Goal: Task Accomplishment & Management: Use online tool/utility

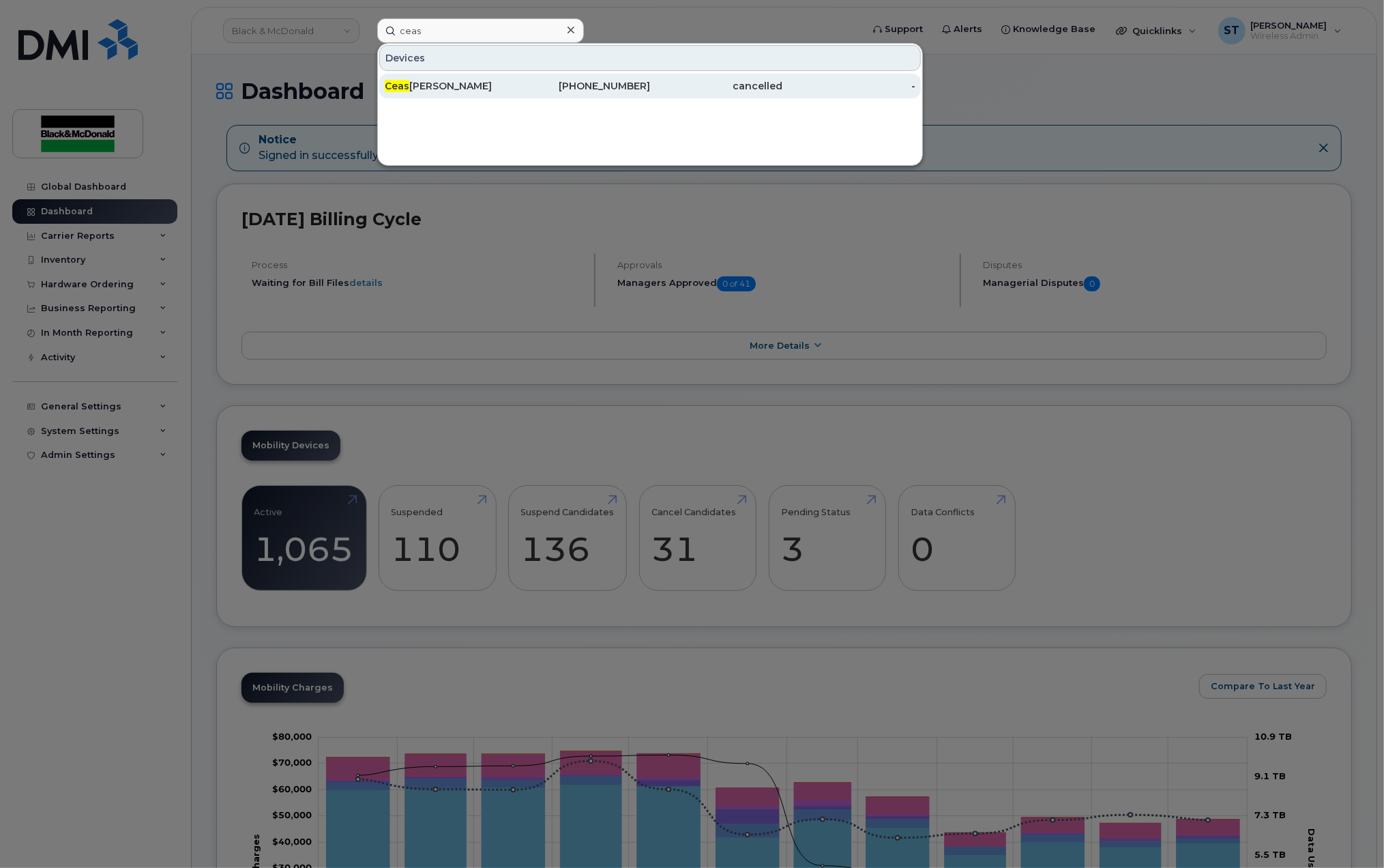
type input "ceas"
click at [518, 79] on div "Ceas er Gomes" at bounding box center [584, 86] width 133 height 24
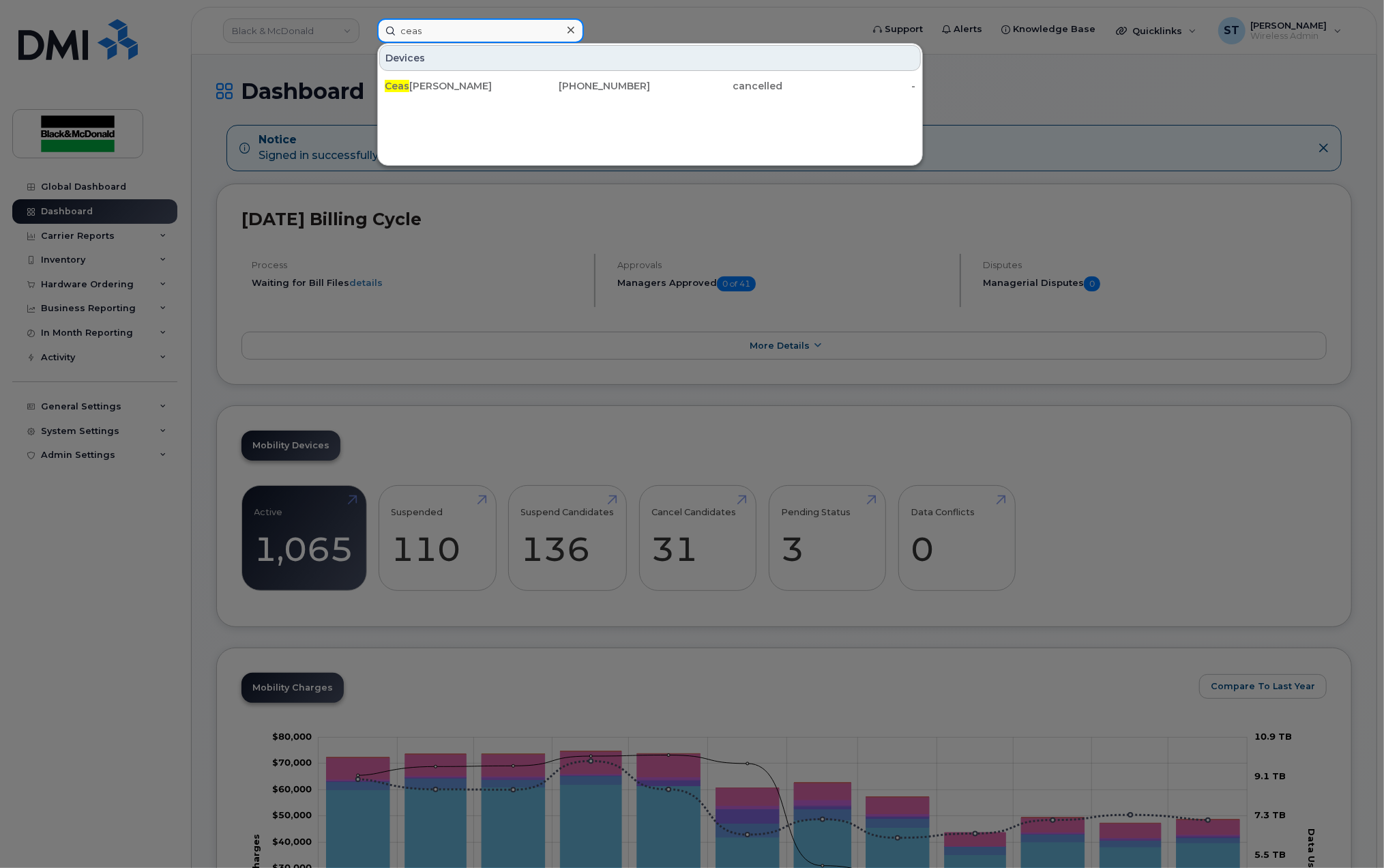
click at [455, 34] on input "ceas" at bounding box center [481, 31] width 207 height 24
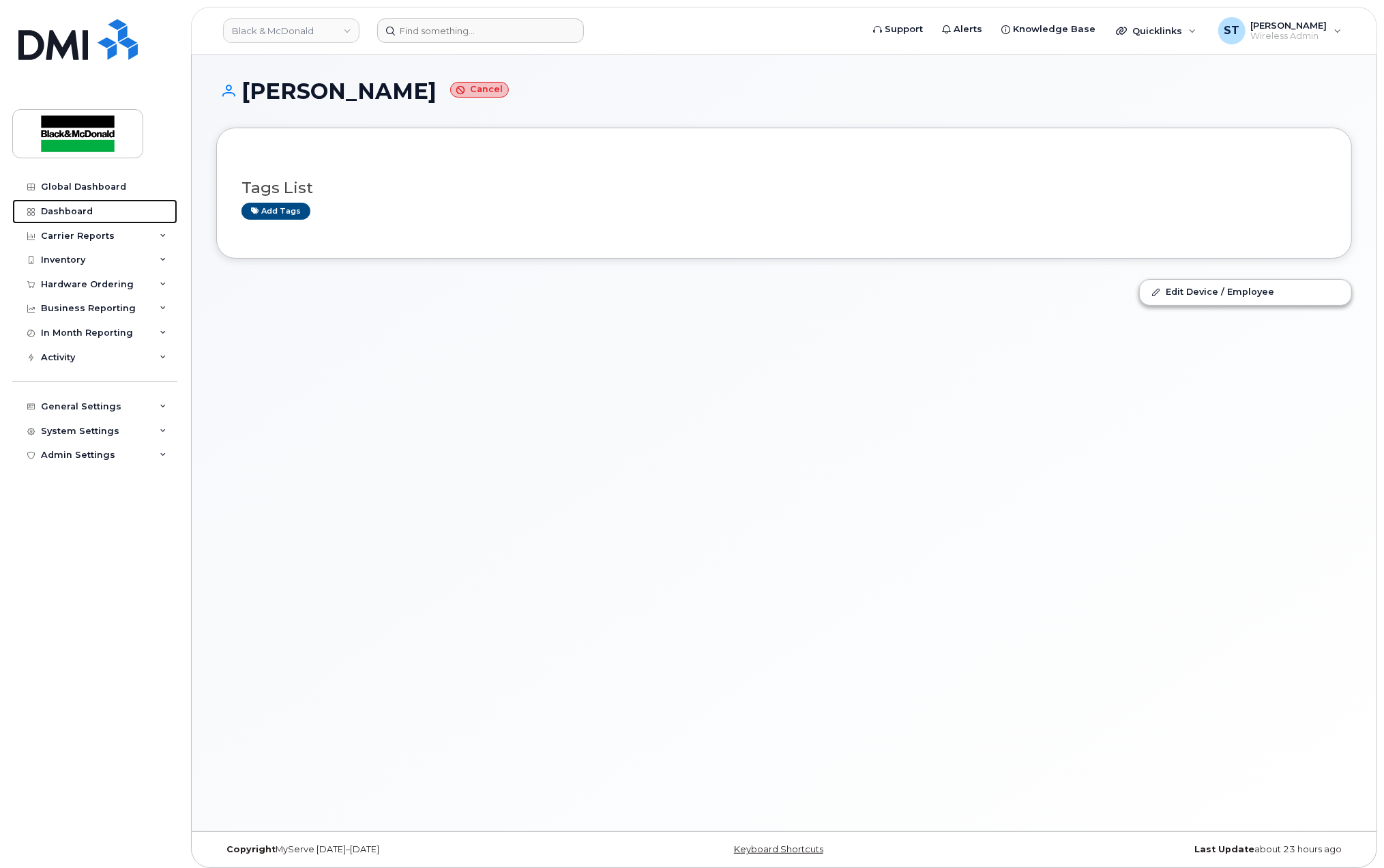
click at [88, 218] on link "Dashboard" at bounding box center [94, 211] width 165 height 24
click at [69, 217] on link "Dashboard" at bounding box center [94, 211] width 165 height 24
click at [67, 287] on div "Hardware Ordering" at bounding box center [88, 285] width 93 height 11
click at [450, 20] on input at bounding box center [481, 31] width 207 height 24
click at [451, 22] on input at bounding box center [481, 31] width 207 height 24
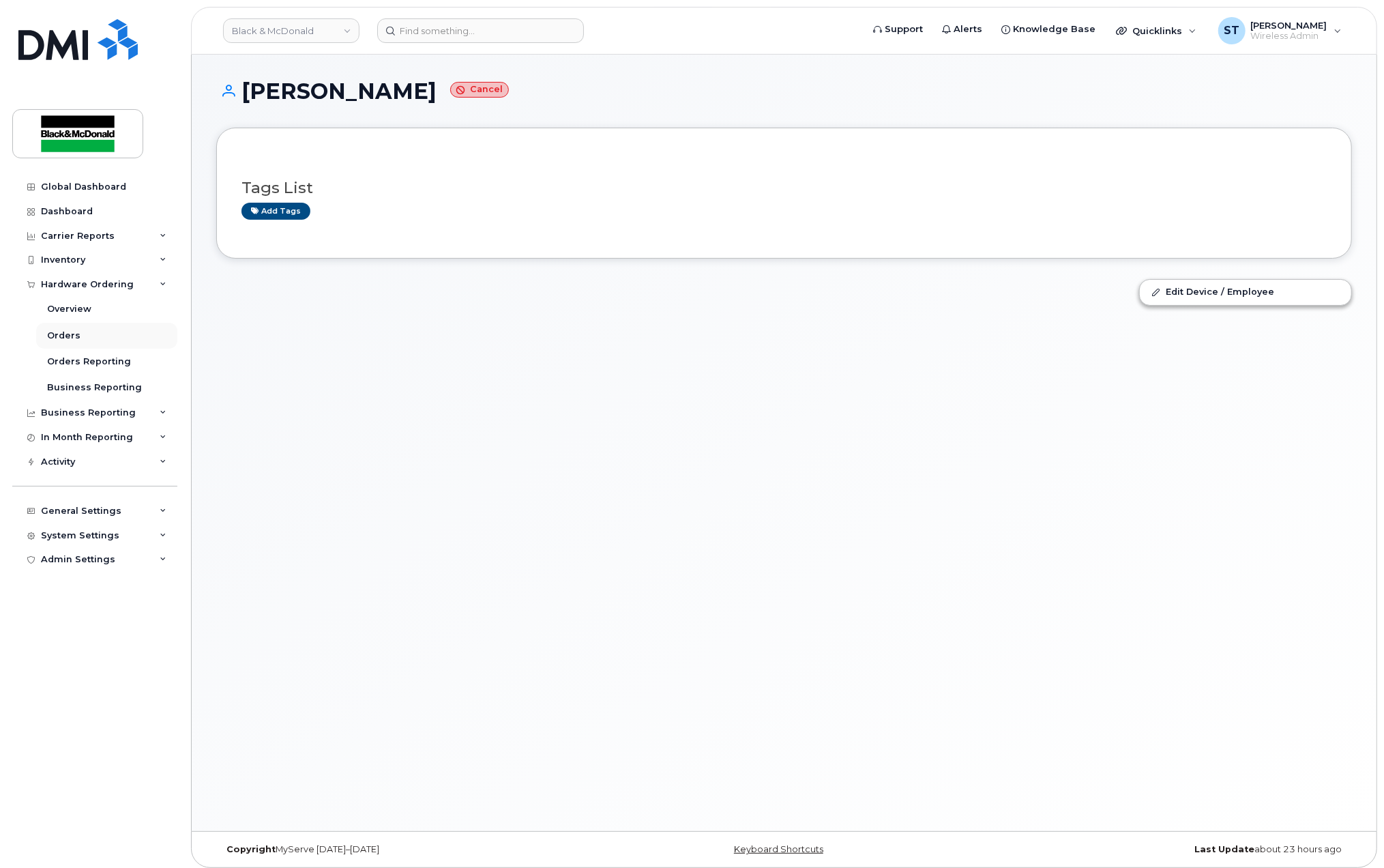
click at [66, 335] on div "Orders" at bounding box center [64, 335] width 34 height 12
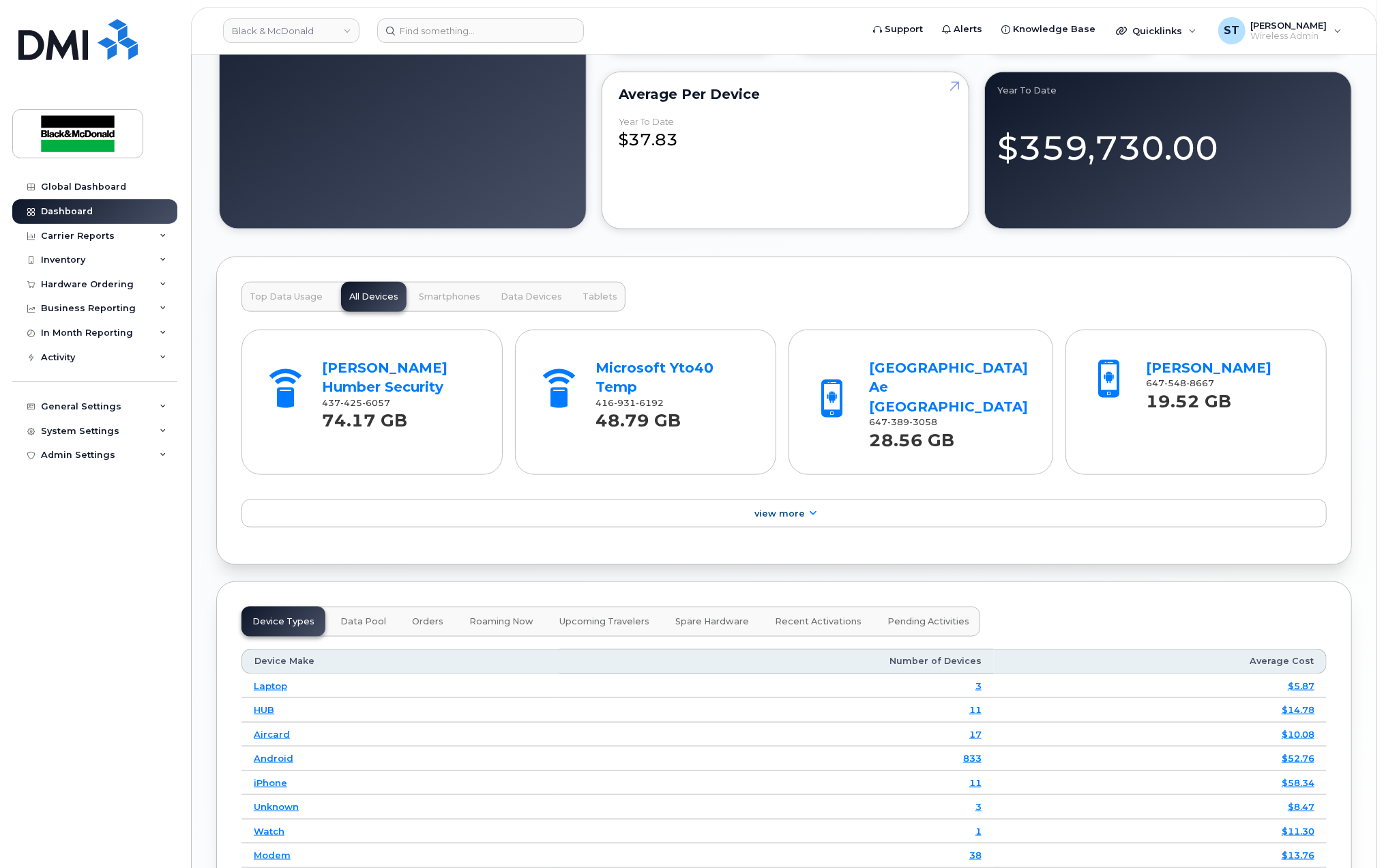
scroll to position [801, 0]
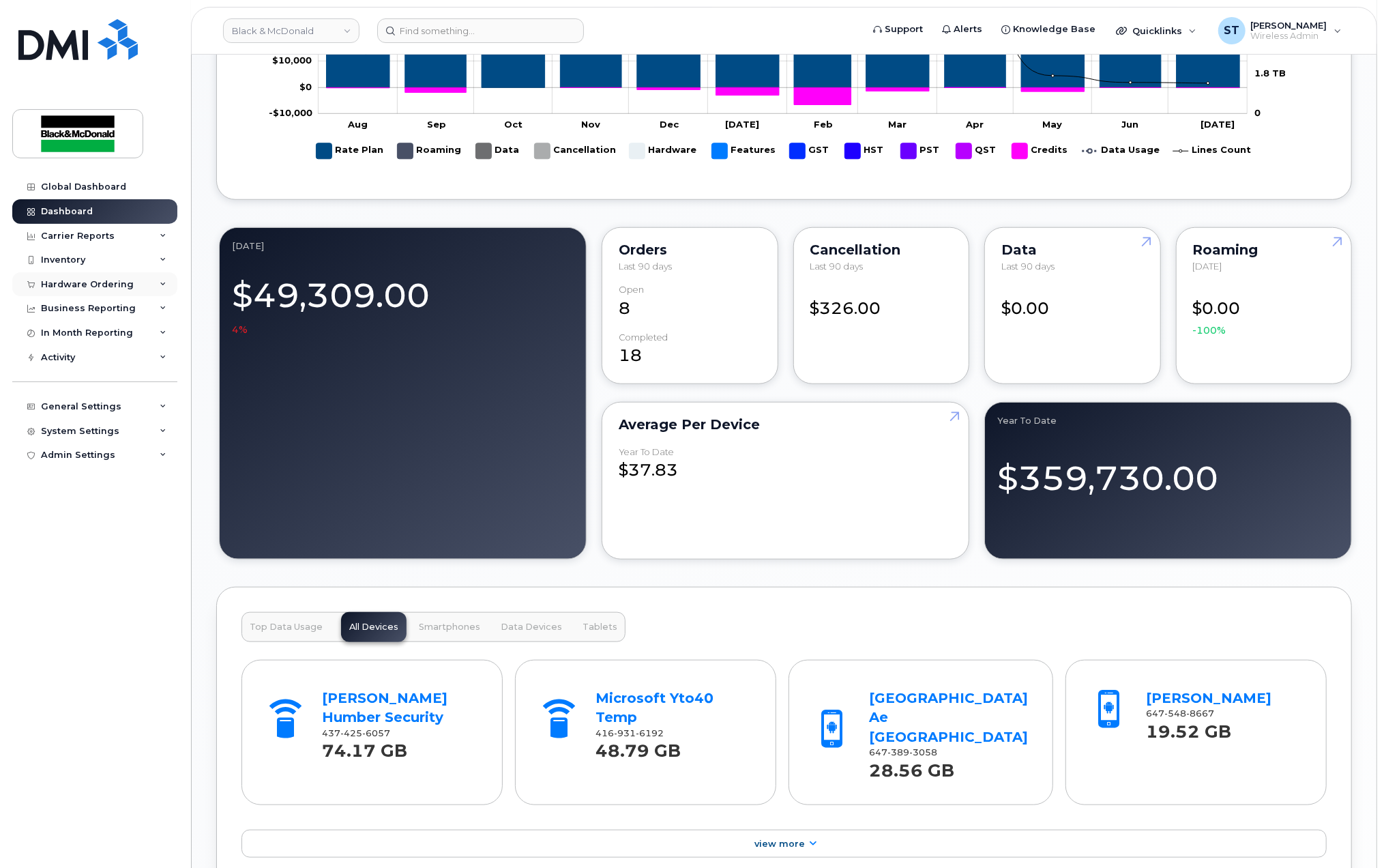
click at [167, 287] on div "Hardware Ordering" at bounding box center [94, 284] width 165 height 24
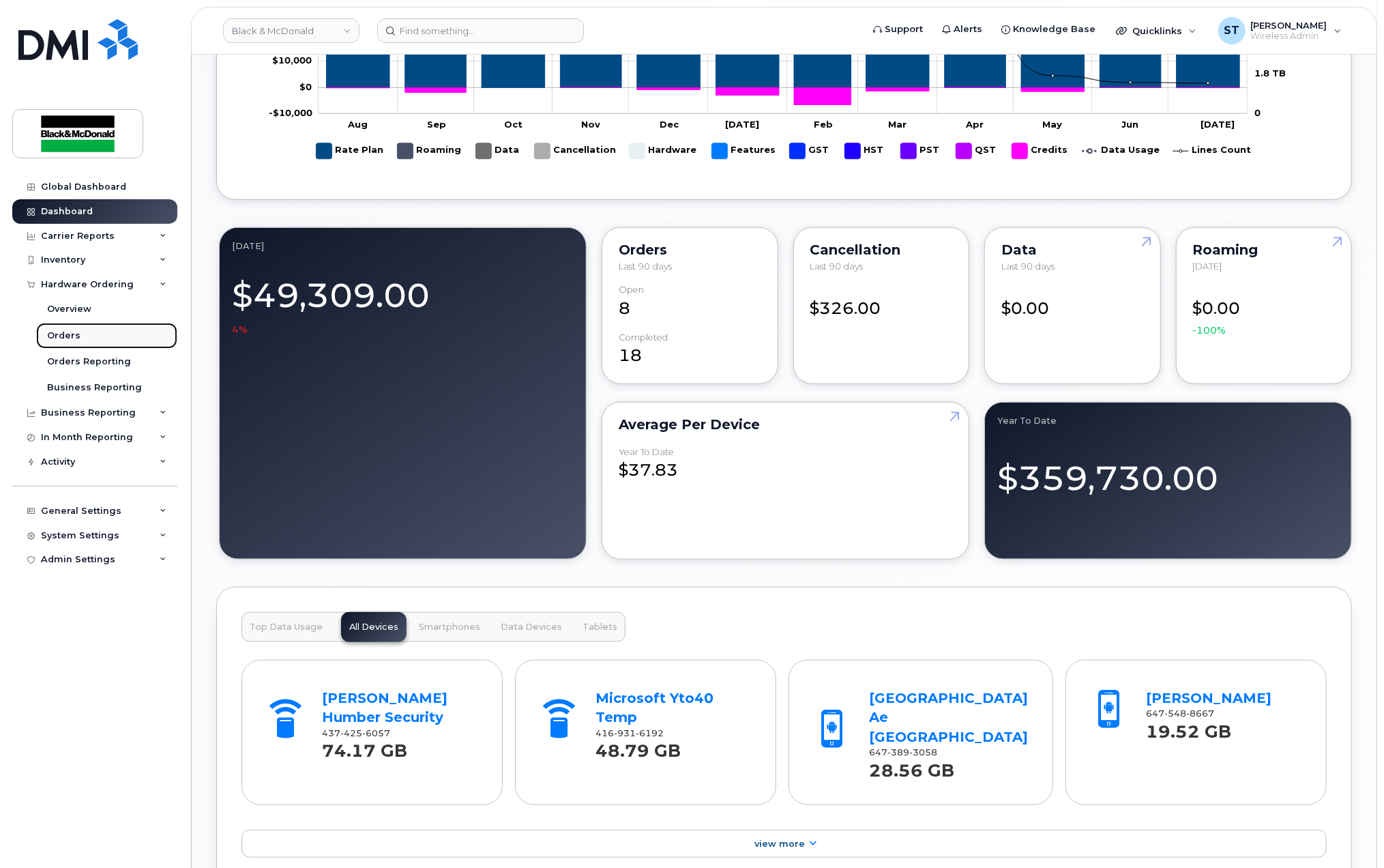
click at [69, 338] on div "Orders" at bounding box center [64, 335] width 34 height 12
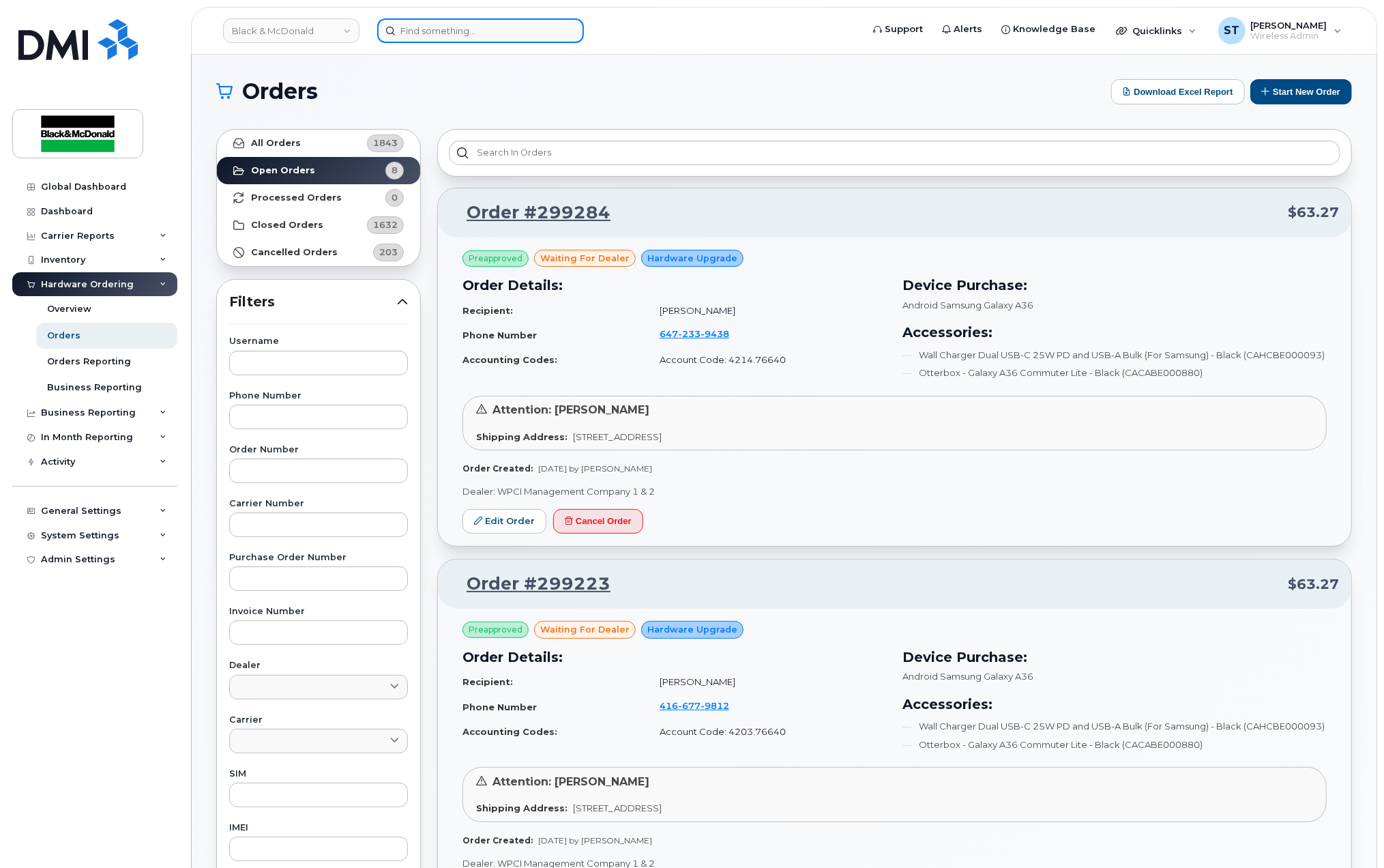
click at [488, 27] on input at bounding box center [481, 31] width 207 height 24
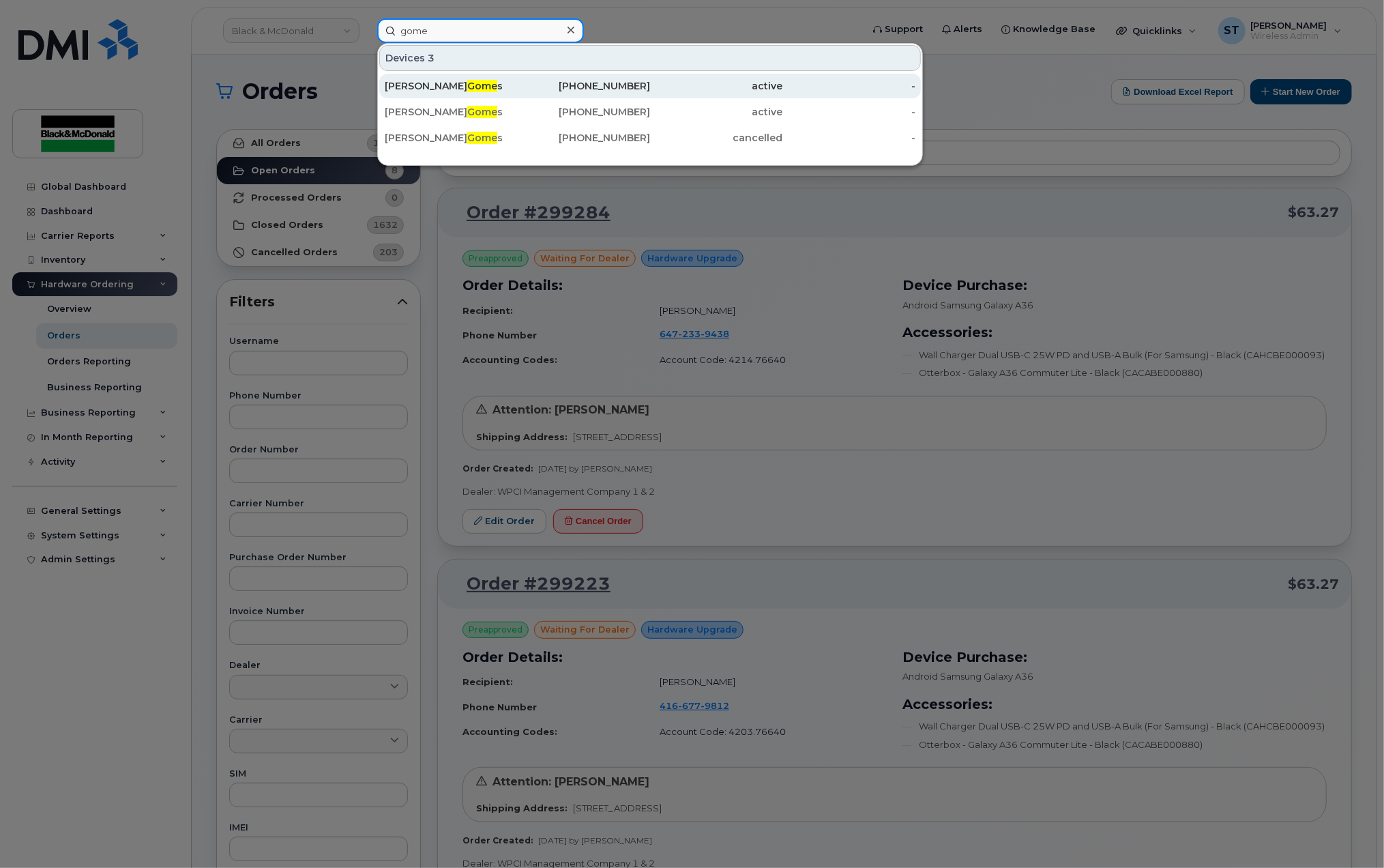
type input "gome"
click at [404, 88] on div "Cesar Gome s" at bounding box center [451, 86] width 133 height 14
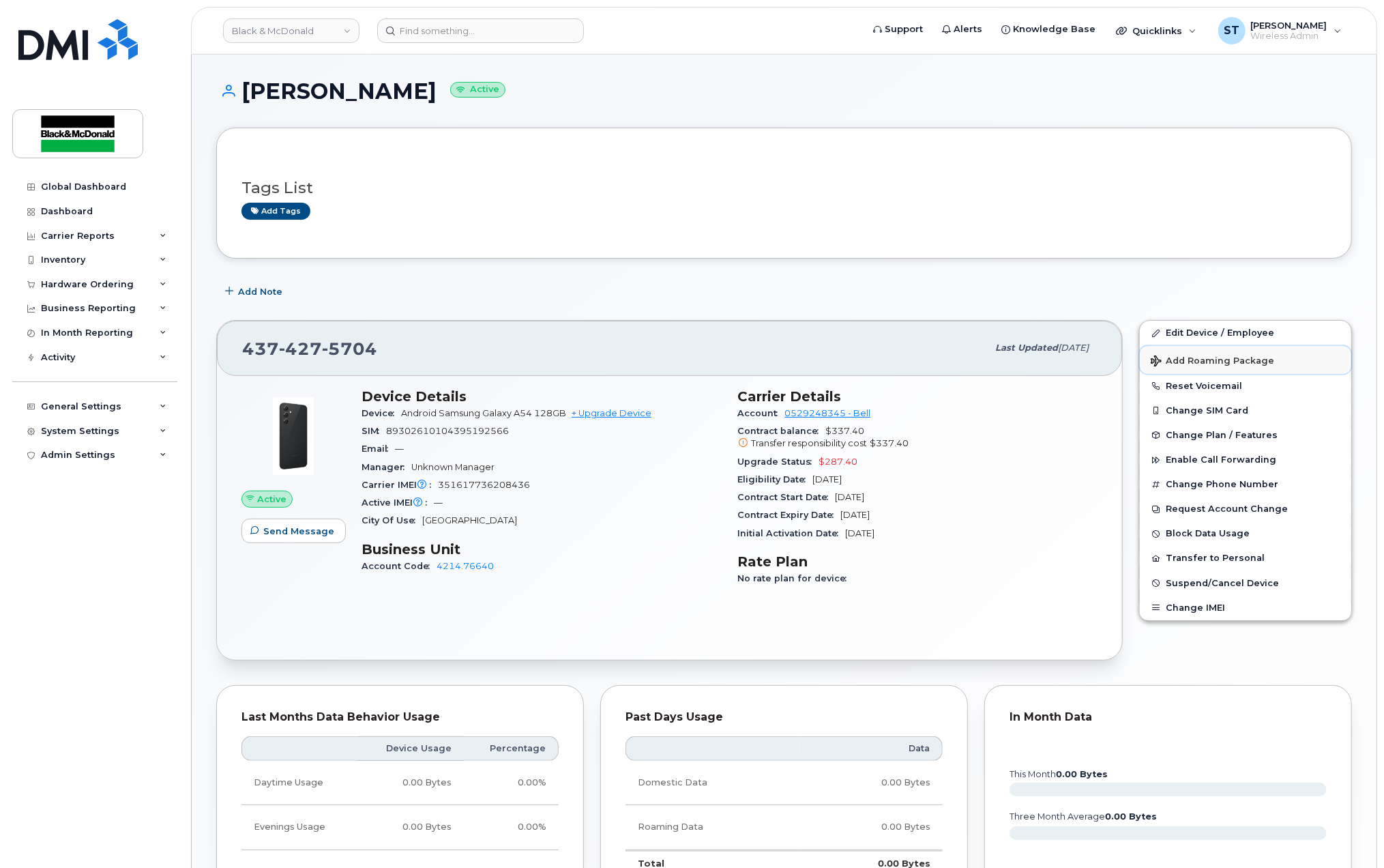
click at [1343, 366] on button "Add Roaming Package" at bounding box center [1245, 359] width 211 height 28
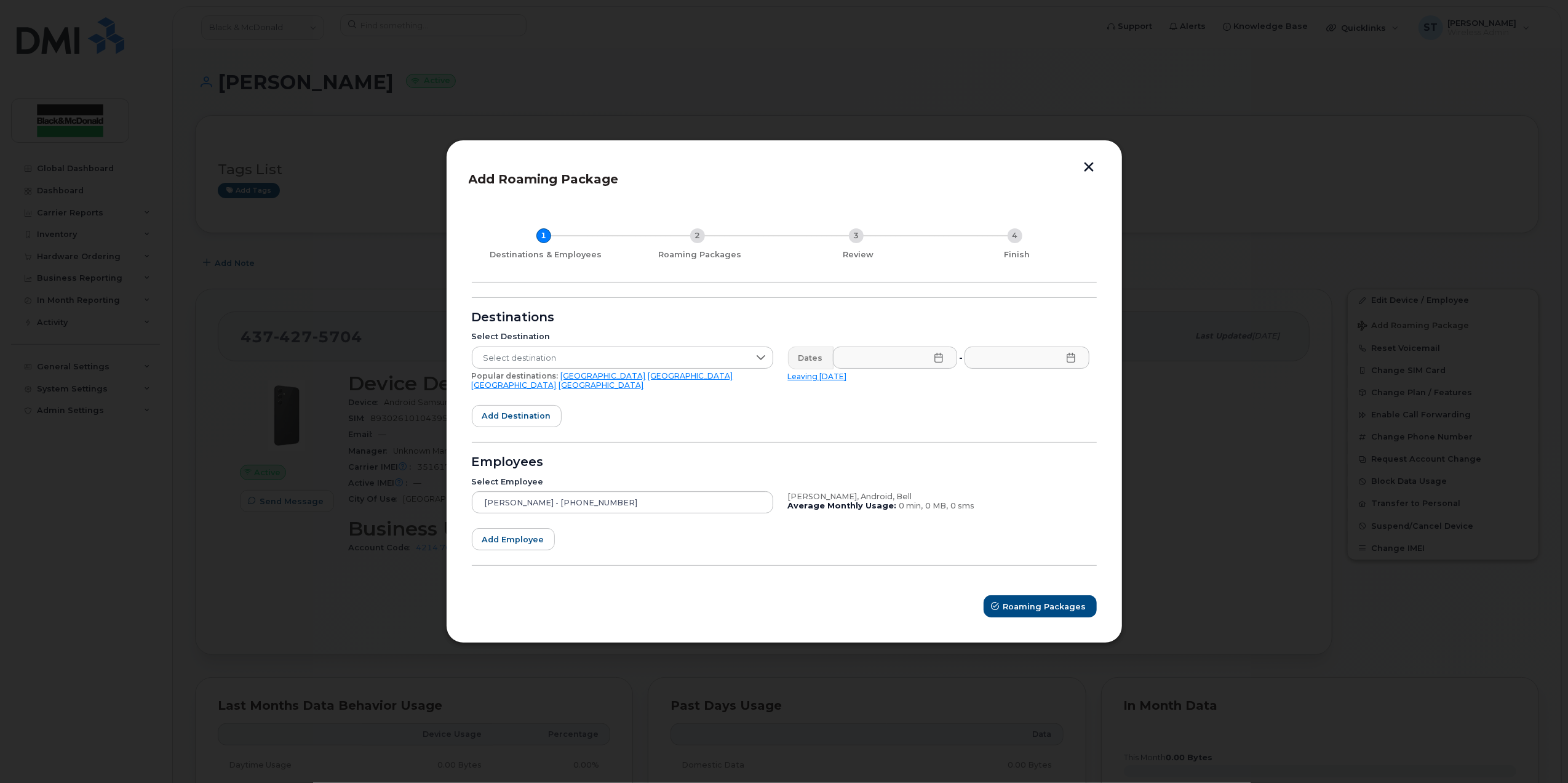
click at [1089, 163] on div "Add Roaming Package 1 Destinations & Employees 2 Roaming Packages 3 Review 4 Fi…" at bounding box center [784, 391] width 677 height 503
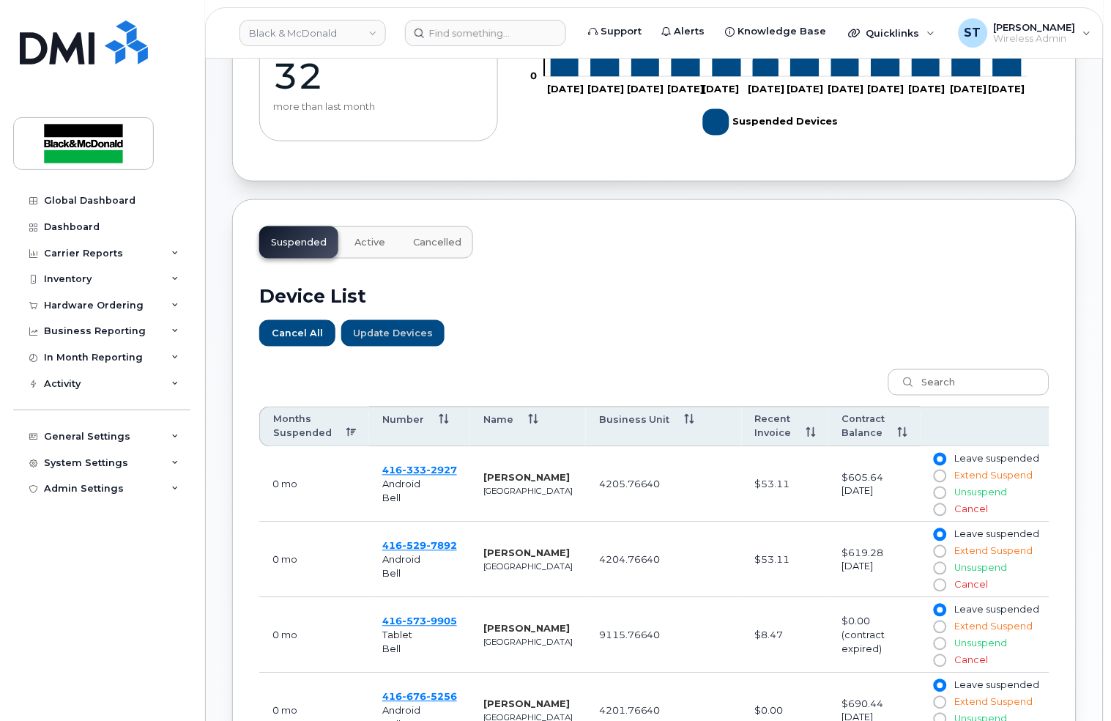
scroll to position [307, 0]
